Goal: Information Seeking & Learning: Learn about a topic

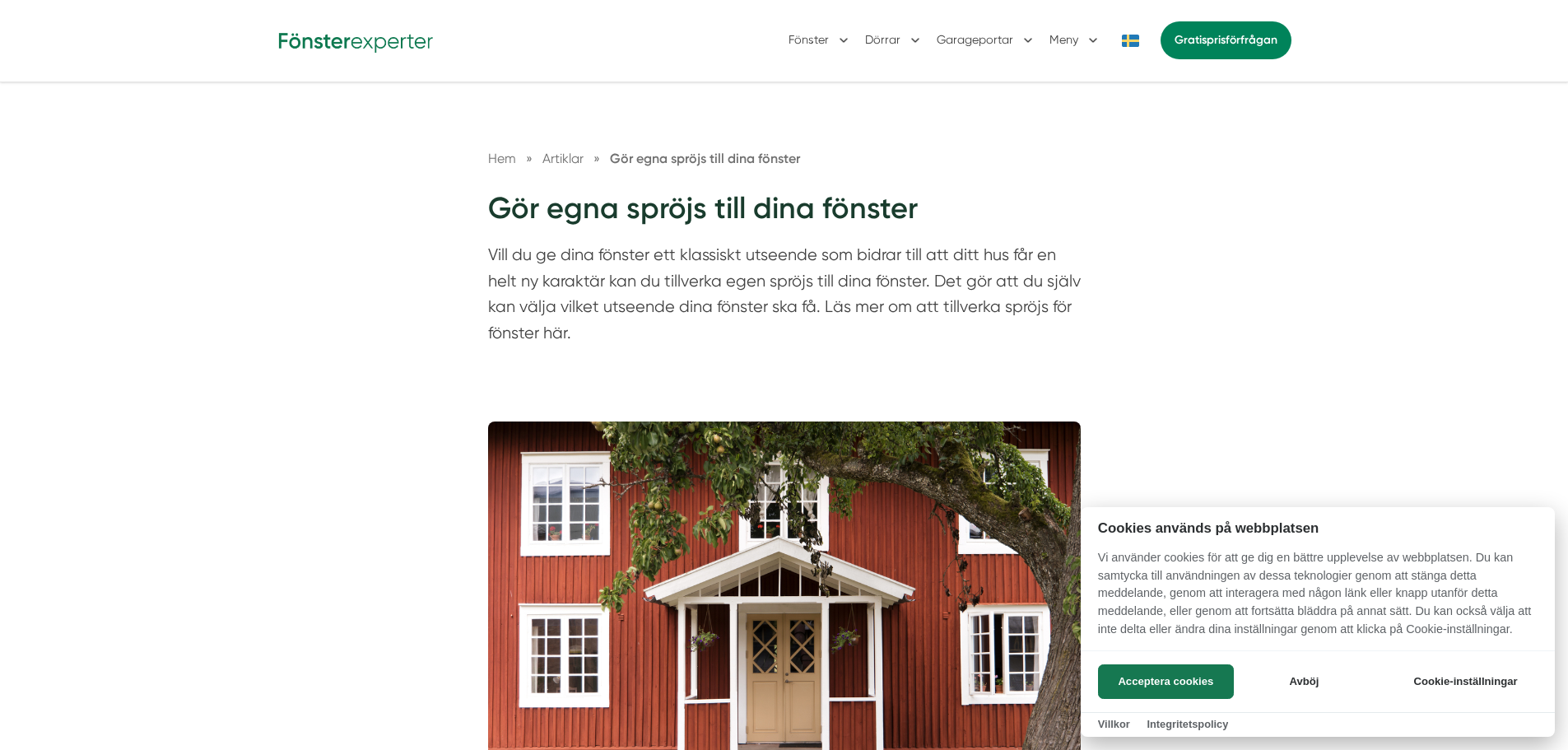
scroll to position [83, 0]
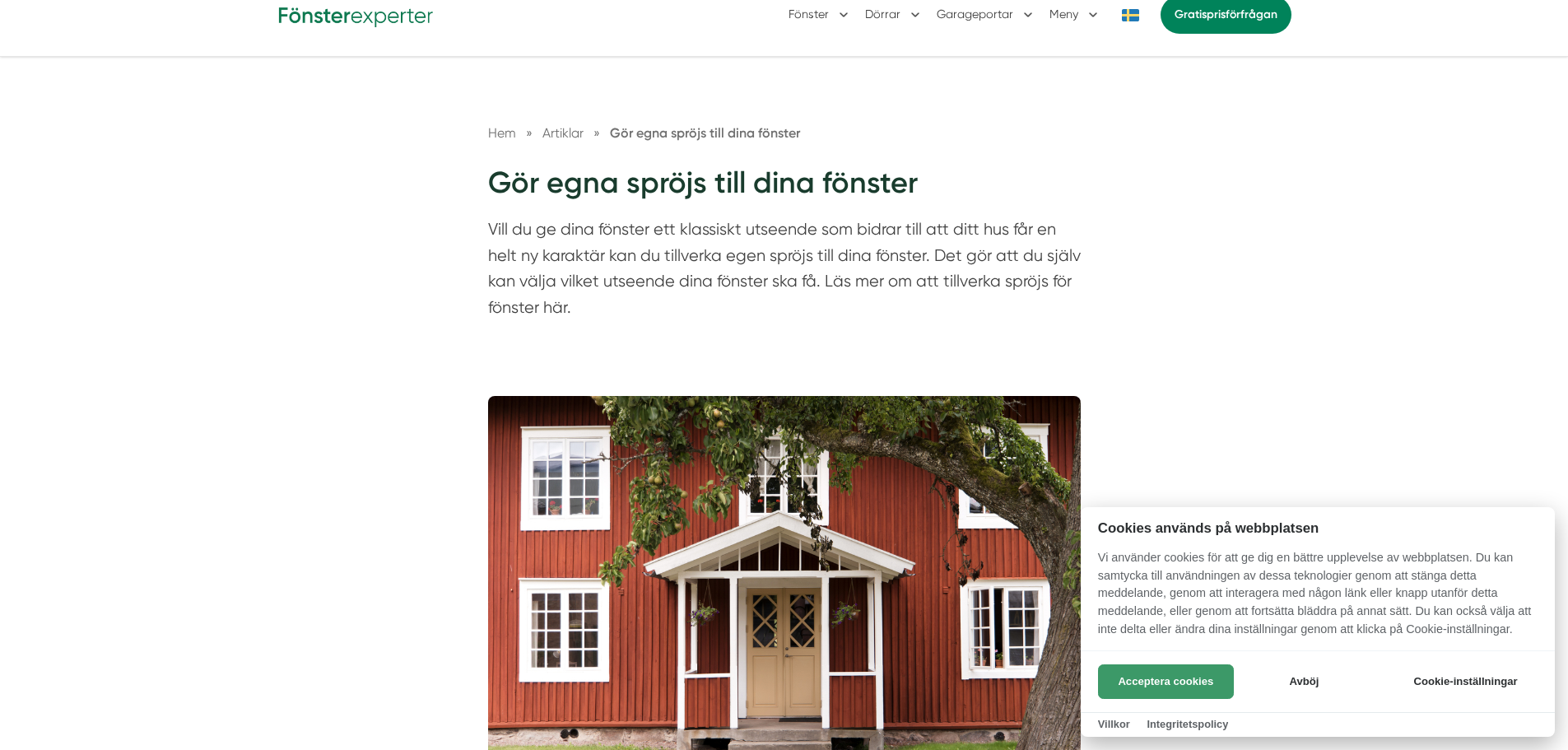
click at [1181, 674] on button "Acceptera cookies" at bounding box center [1166, 681] width 135 height 35
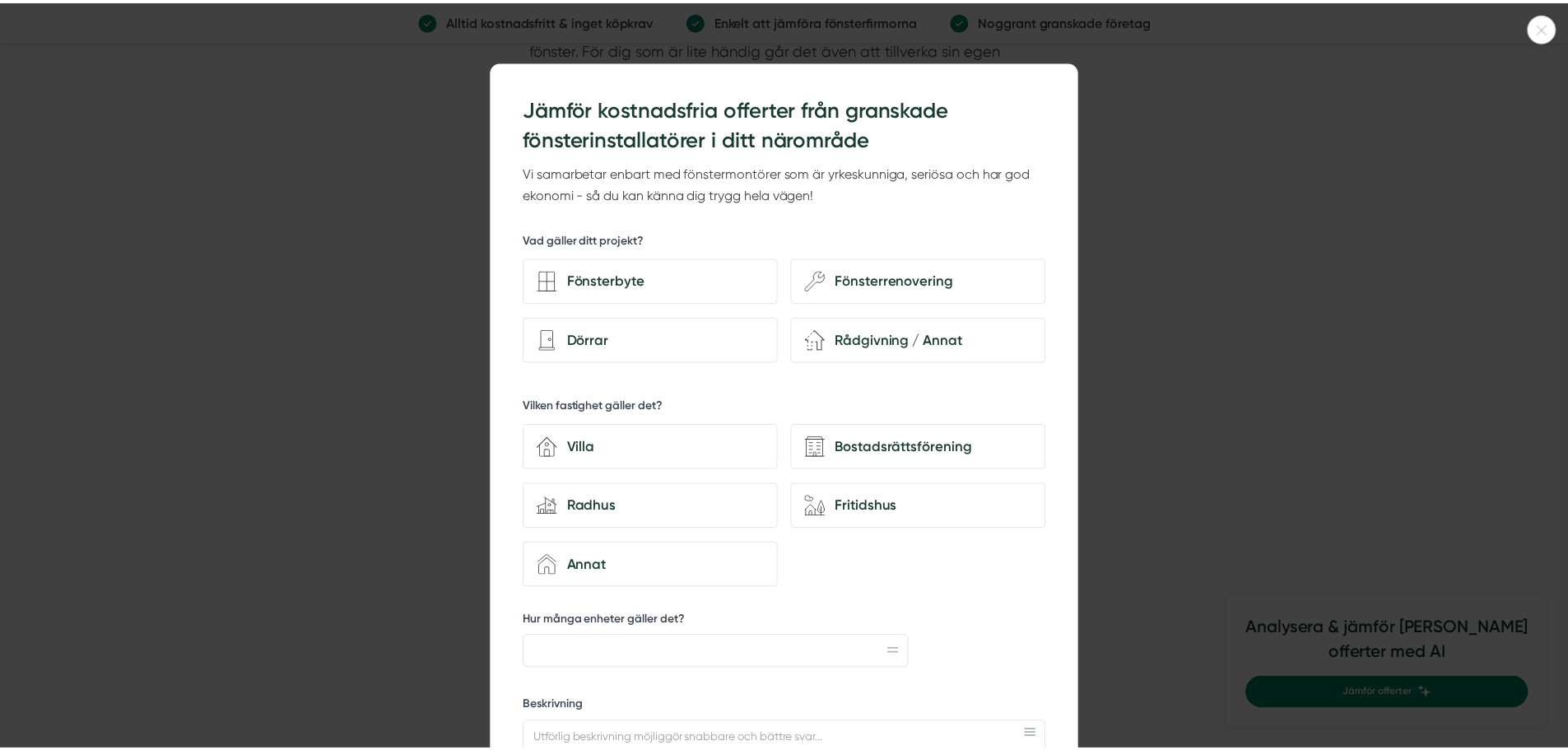
scroll to position [3046, 0]
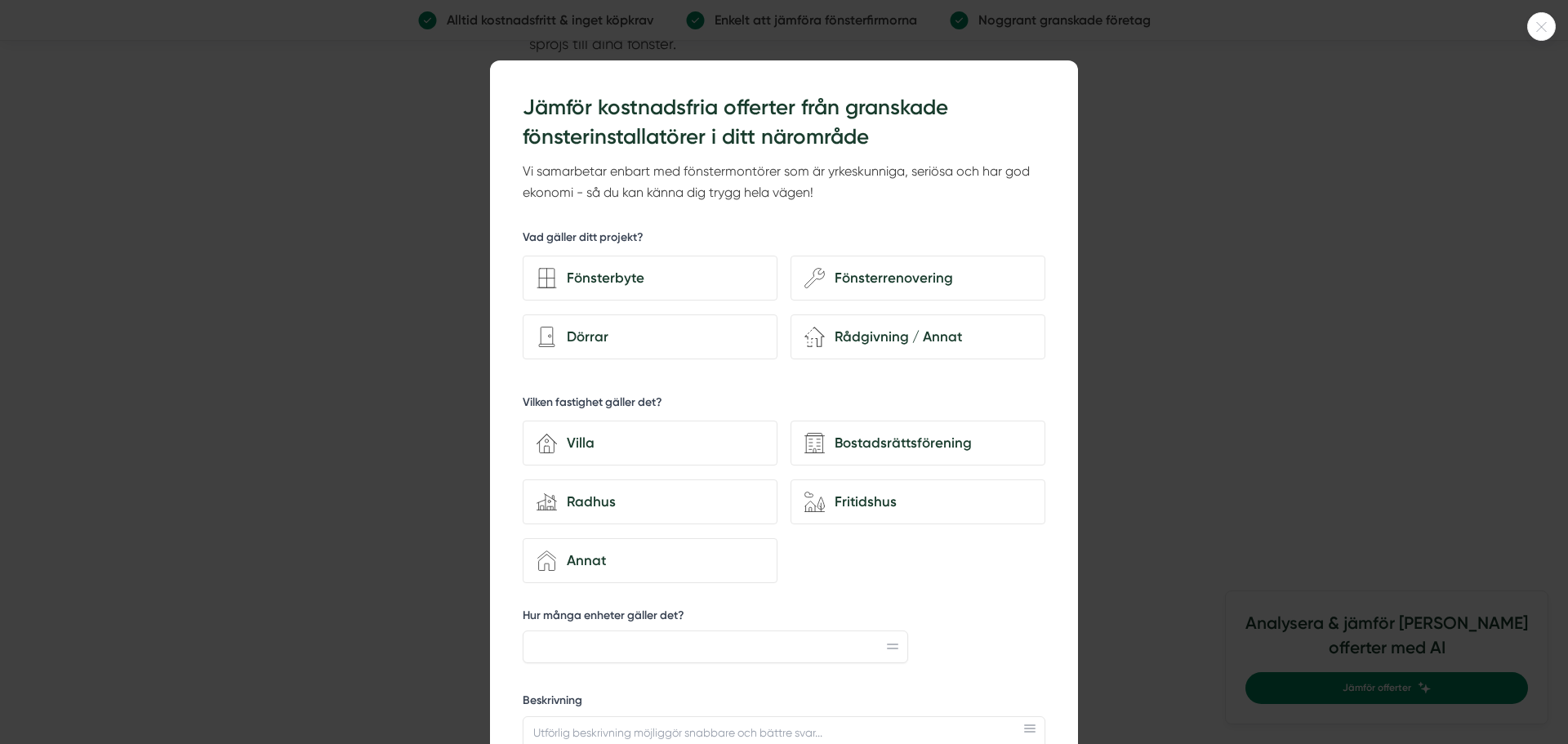
click at [1543, 31] on icon at bounding box center [1540, 27] width 27 height 10
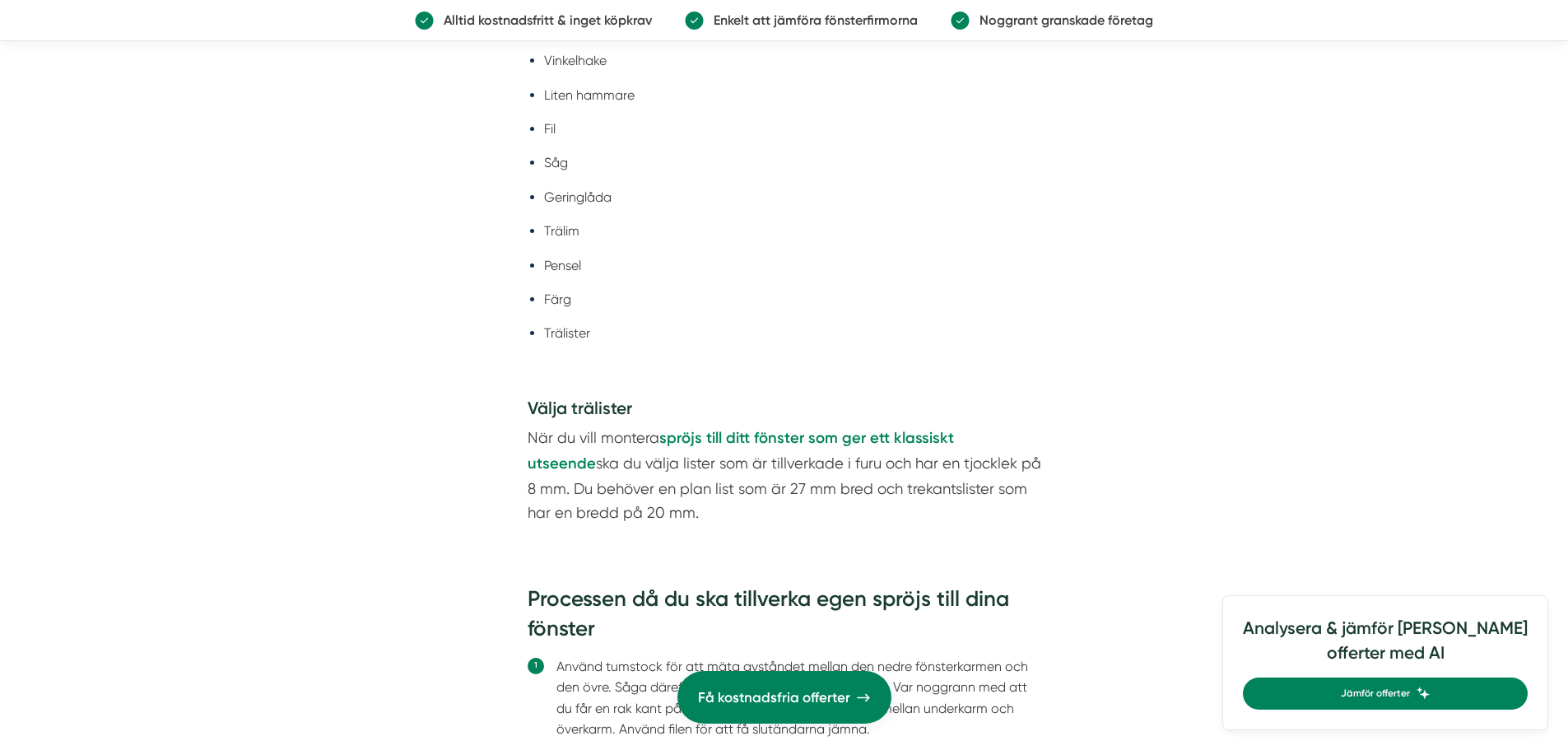
scroll to position [3351, 0]
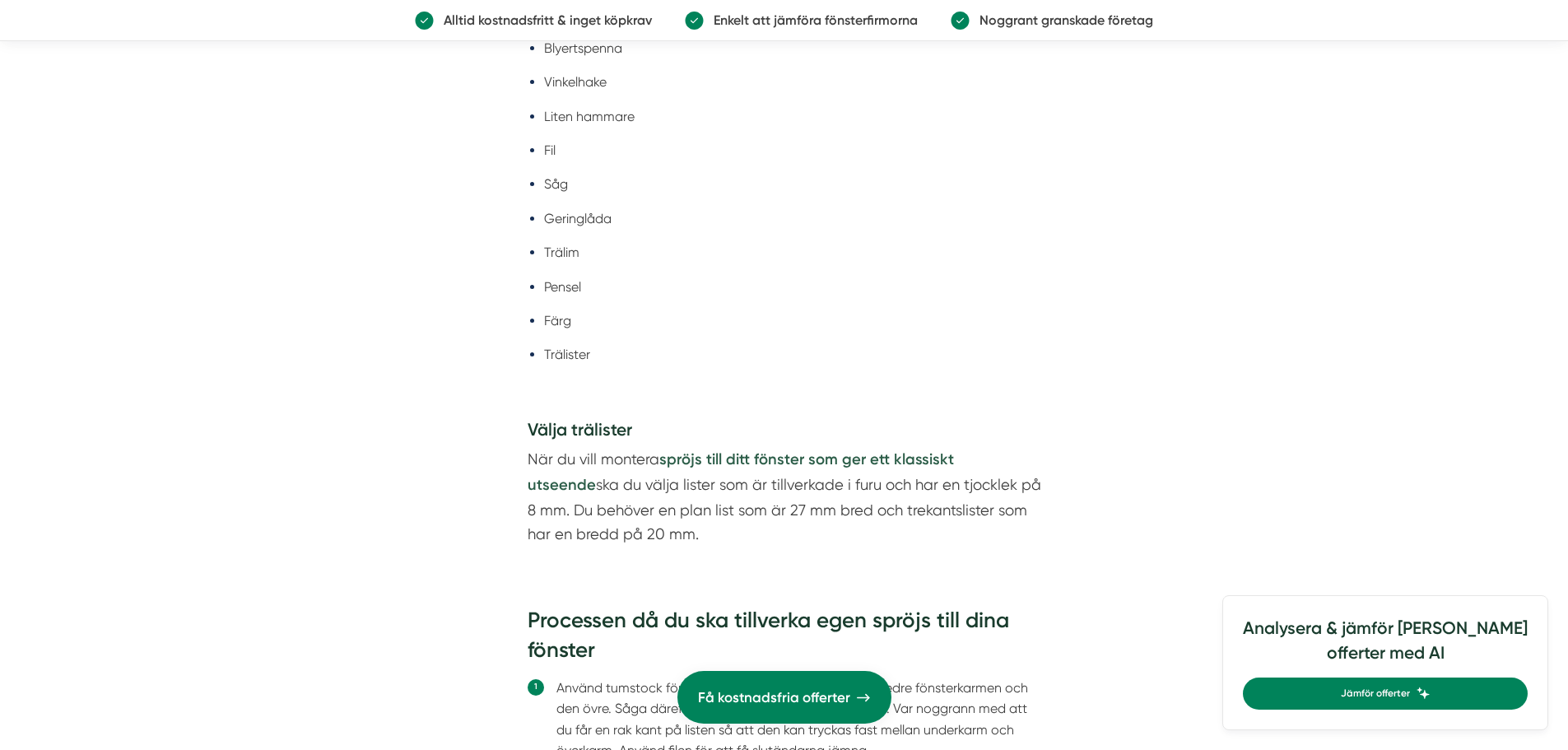
click at [737, 468] on strong "spröjs till ditt fönster som ger ett klassiskt utseende" at bounding box center [741, 472] width 426 height 44
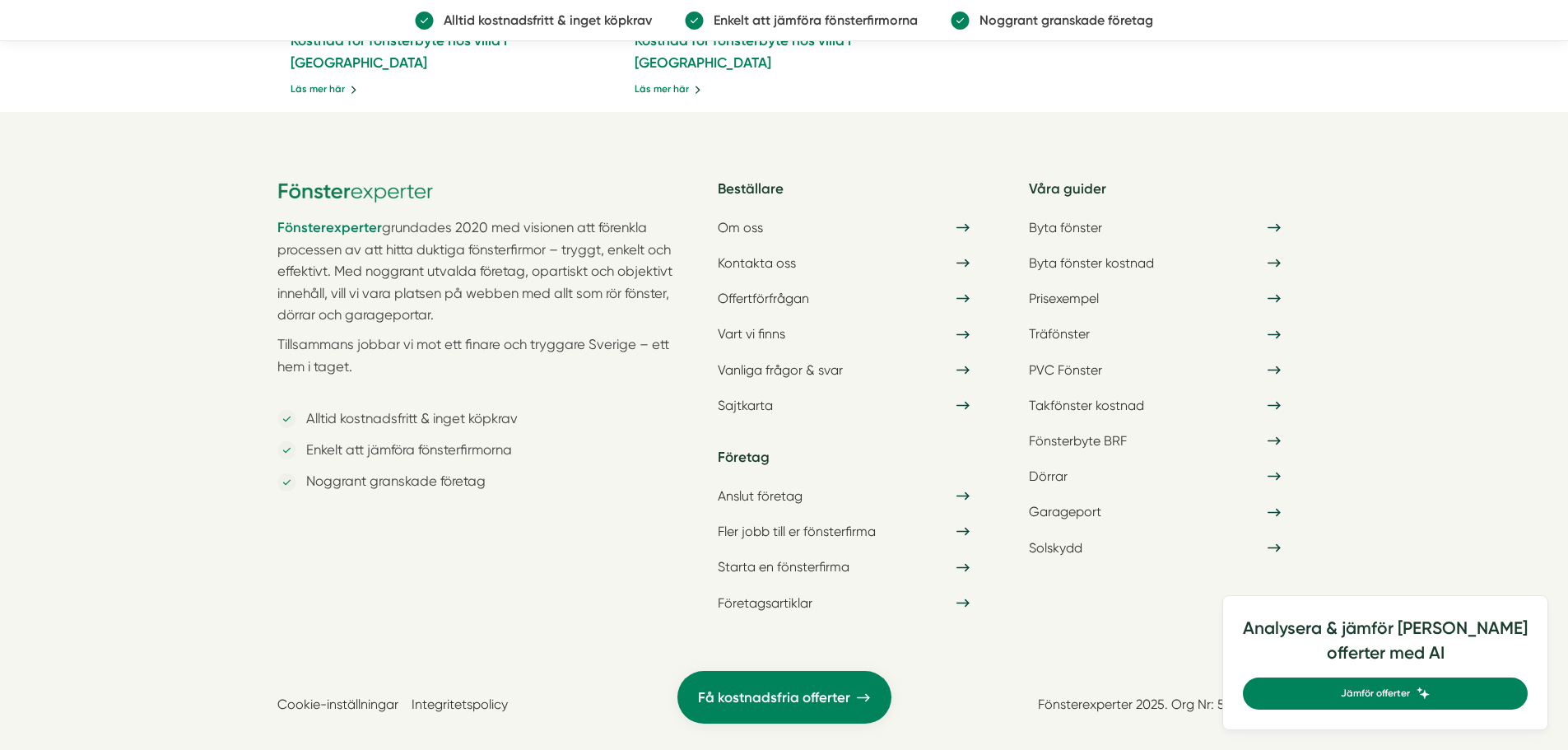
scroll to position [4455, 0]
